Goal: Find specific page/section: Find specific page/section

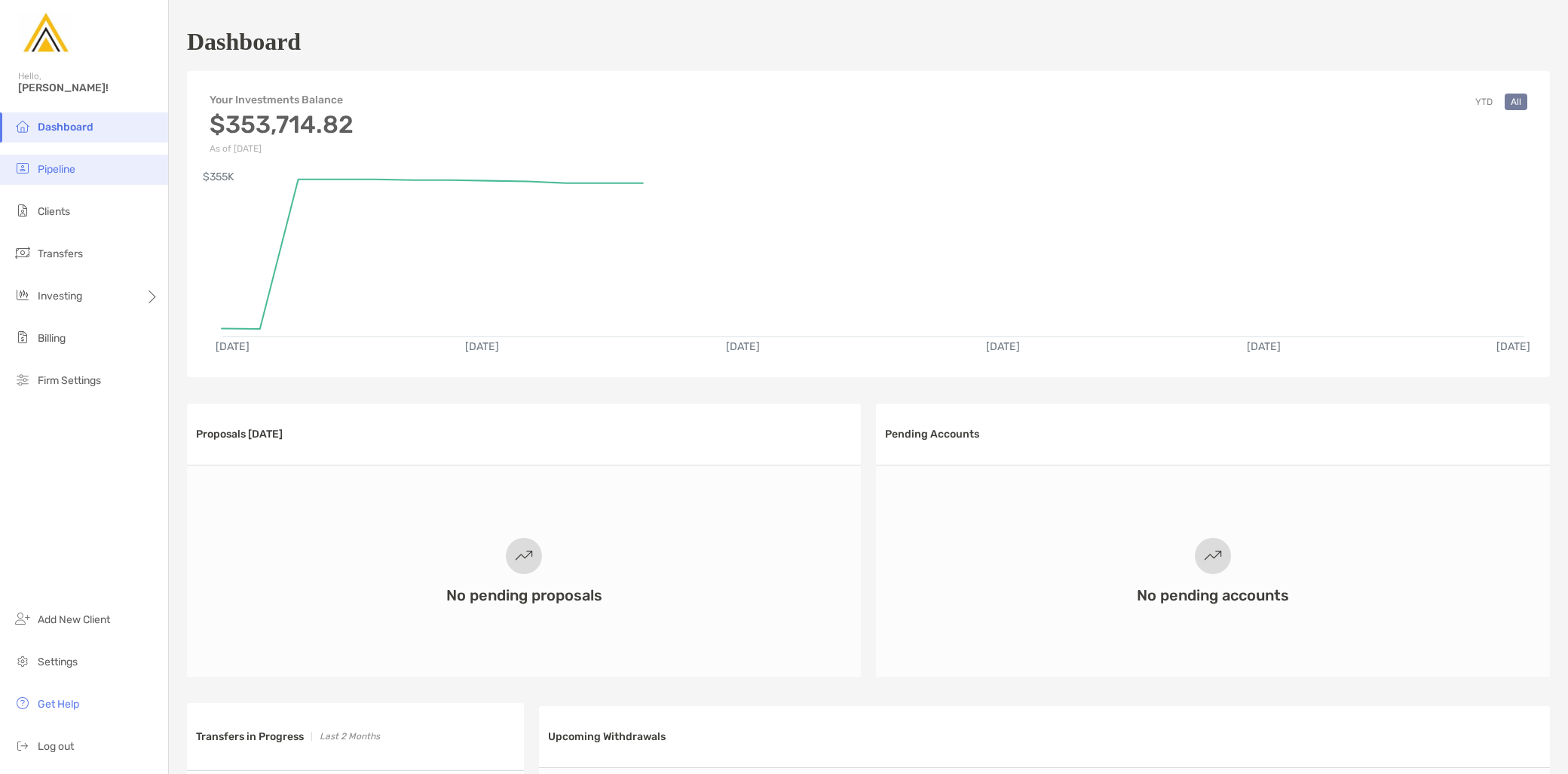
click at [83, 174] on li "Pipeline" at bounding box center [84, 169] width 168 height 30
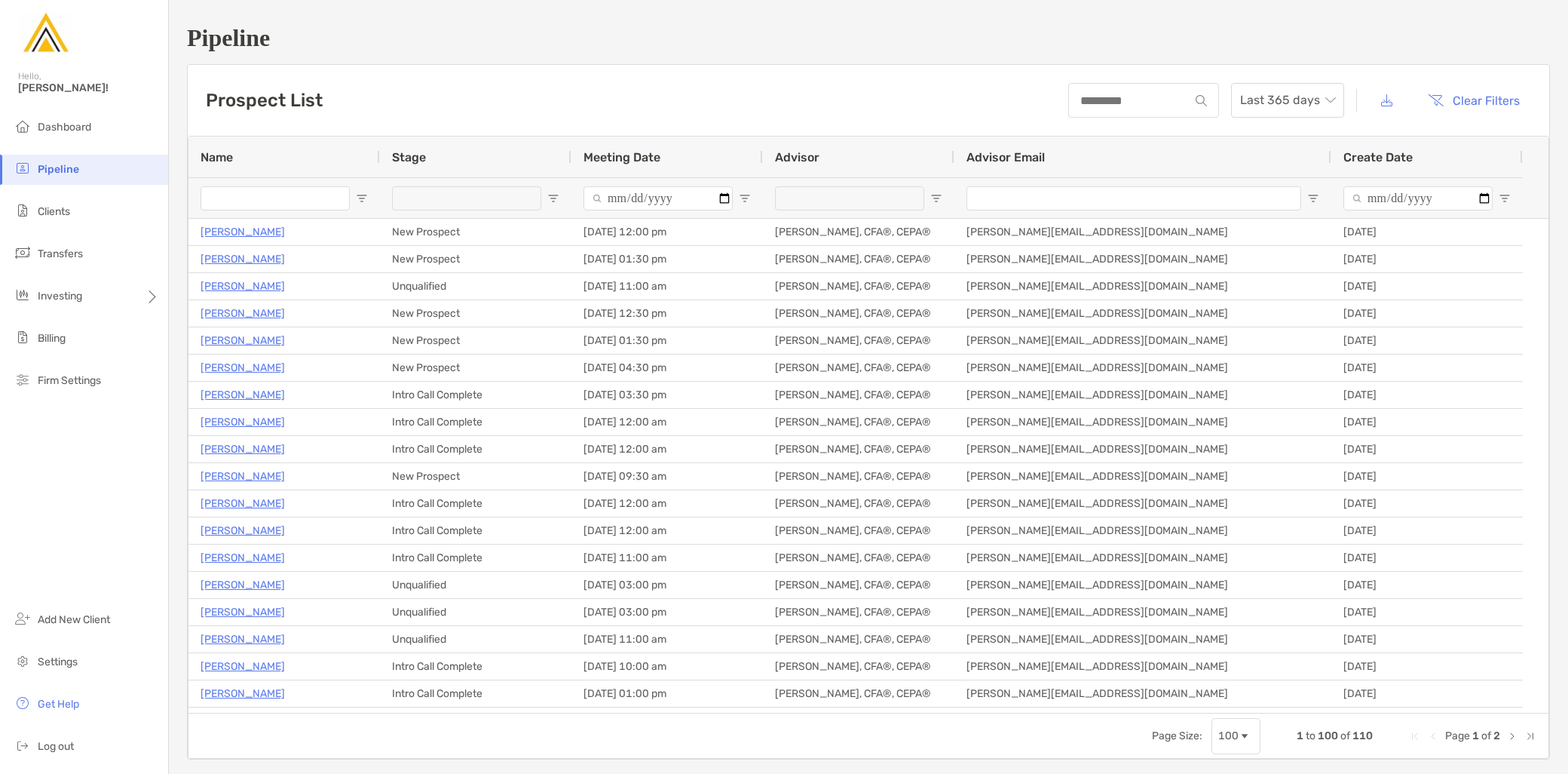
type input "**********"
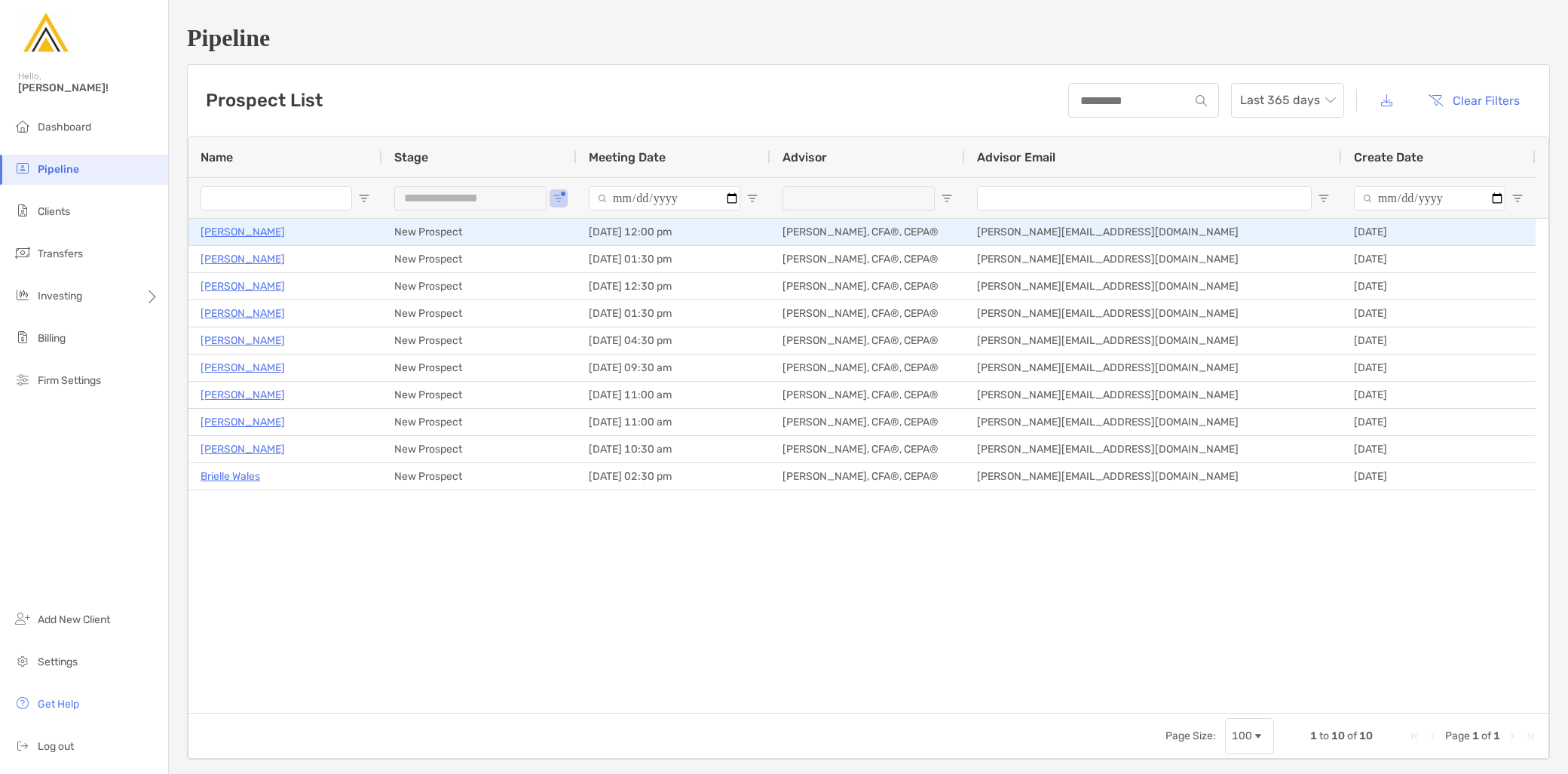
click at [244, 229] on p "[PERSON_NAME]" at bounding box center [242, 232] width 84 height 19
